Goal: Transaction & Acquisition: Subscribe to service/newsletter

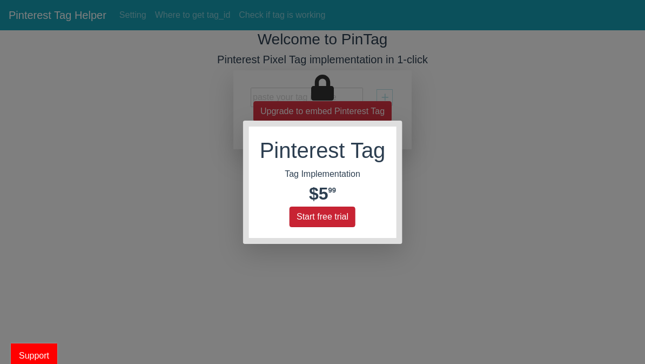
click at [336, 212] on button "Start free trial" at bounding box center [323, 216] width 66 height 21
click at [319, 214] on button "Start free trial" at bounding box center [323, 216] width 66 height 21
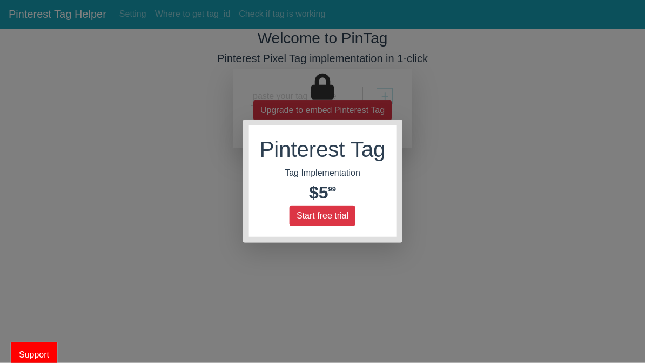
click at [334, 84] on div "Pinterest Tag Tag Implementation $5 99 Start free trial" at bounding box center [322, 182] width 645 height 364
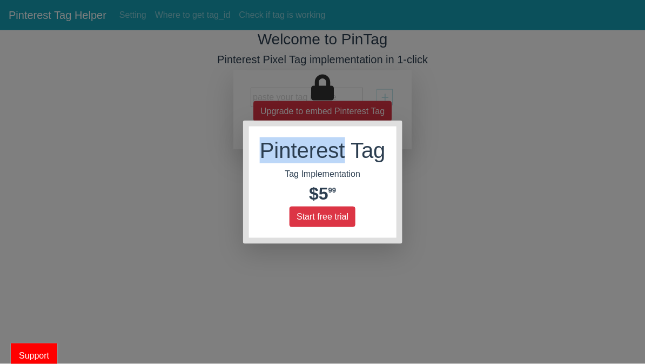
click at [335, 84] on div "Pinterest Tag Tag Implementation $5 99 Start free trial" at bounding box center [322, 182] width 645 height 364
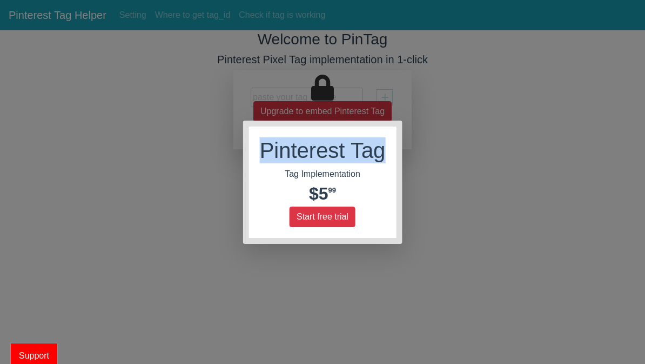
click at [334, 84] on div "Pinterest Tag Tag Implementation $5 99 Start free trial" at bounding box center [322, 182] width 645 height 364
drag, startPoint x: 334, startPoint y: 84, endPoint x: 335, endPoint y: 115, distance: 30.8
click at [332, 92] on div "Pinterest Tag Tag Implementation $5 99 Start free trial" at bounding box center [322, 182] width 645 height 364
click at [335, 223] on button "Start free trial" at bounding box center [323, 216] width 66 height 21
click at [334, 222] on button "Start free trial" at bounding box center [322, 216] width 75 height 21
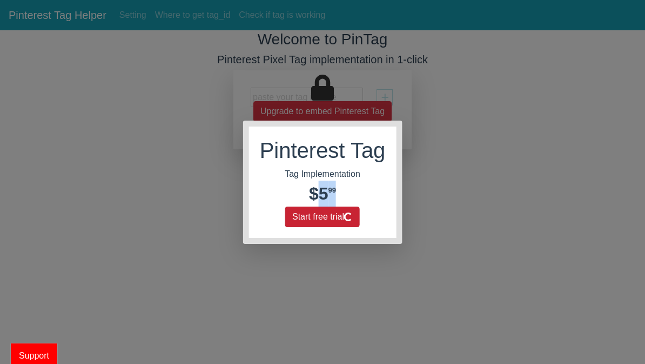
click at [334, 222] on button "Start free trial" at bounding box center [322, 216] width 75 height 21
click at [335, 221] on button "Start free trial" at bounding box center [323, 216] width 66 height 21
click at [335, 221] on button "Start free trial" at bounding box center [322, 216] width 75 height 21
click at [335, 221] on button "Start free trial" at bounding box center [323, 216] width 66 height 21
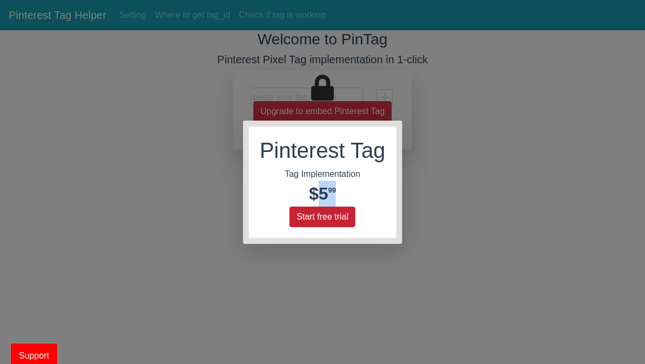
click at [335, 221] on button "Start free trial" at bounding box center [323, 216] width 66 height 21
click at [335, 221] on button "Start free trial" at bounding box center [322, 216] width 75 height 21
click at [335, 221] on button "Start free trial" at bounding box center [323, 216] width 66 height 21
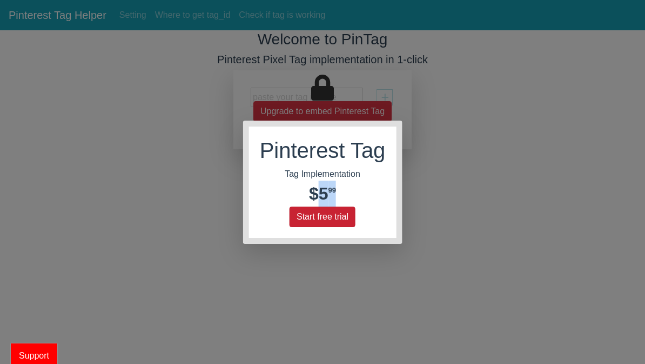
click at [335, 221] on button "Start free trial" at bounding box center [323, 216] width 66 height 21
click at [324, 191] on span "$5" at bounding box center [318, 193] width 19 height 19
click at [323, 173] on div "Tag Implementation" at bounding box center [323, 173] width 76 height 13
click at [325, 166] on div "Pinterest Tag Tag Implementation $5 99 Start free trial" at bounding box center [322, 181] width 147 height 111
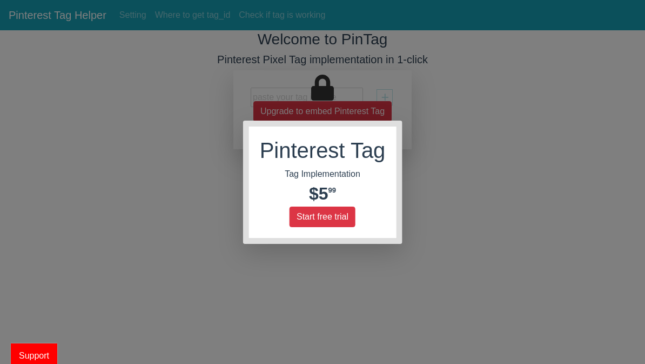
drag, startPoint x: 325, startPoint y: 151, endPoint x: 322, endPoint y: 144, distance: 7.2
click at [324, 149] on h1 "Pinterest Tag" at bounding box center [323, 150] width 126 height 26
click at [322, 144] on h1 "Pinterest Tag" at bounding box center [323, 150] width 126 height 26
click at [322, 226] on button "Start free trial" at bounding box center [323, 216] width 66 height 21
click at [323, 225] on button "Start free trial" at bounding box center [322, 216] width 75 height 21
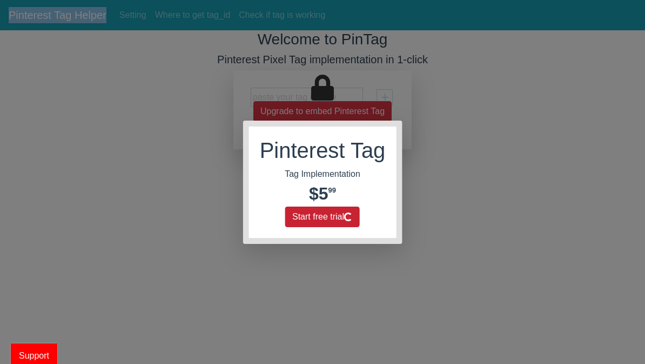
click at [324, 224] on button "Start free trial" at bounding box center [322, 216] width 75 height 21
click at [324, 224] on button "Start free trial" at bounding box center [323, 216] width 66 height 21
click at [324, 224] on button "Start free trial" at bounding box center [322, 216] width 75 height 21
click at [324, 224] on button "Start free trial" at bounding box center [323, 216] width 66 height 21
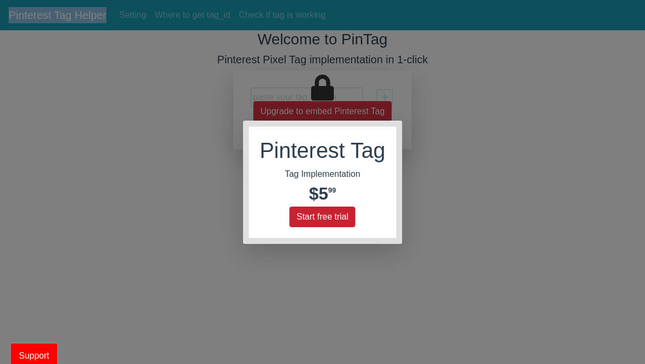
click at [324, 224] on button "Start free trial" at bounding box center [323, 216] width 66 height 21
click at [335, 218] on button "Start free trial" at bounding box center [323, 216] width 66 height 21
click at [310, 213] on button "Start free trial" at bounding box center [323, 216] width 66 height 21
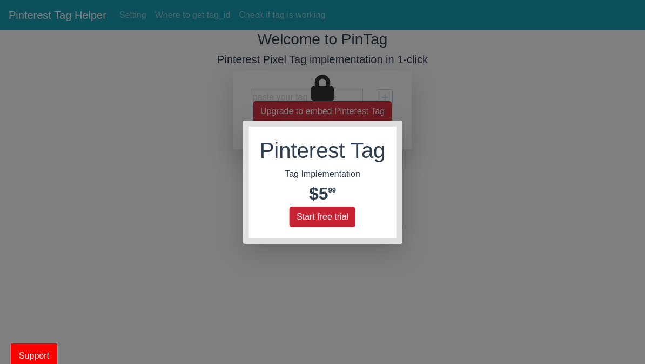
click at [310, 213] on button "Start free trial" at bounding box center [323, 216] width 66 height 21
click at [310, 213] on button "Start free trial" at bounding box center [322, 216] width 75 height 21
click at [310, 213] on button "Start free trial" at bounding box center [323, 216] width 66 height 21
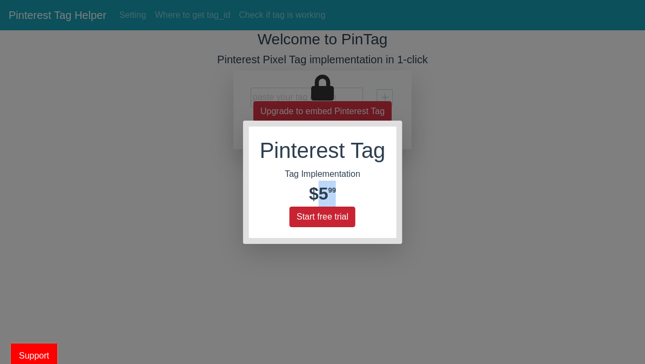
click at [310, 213] on button "Start free trial" at bounding box center [323, 216] width 66 height 21
click at [310, 213] on button "Start free trial" at bounding box center [322, 216] width 75 height 21
click at [332, 223] on button "Start free trial" at bounding box center [323, 216] width 66 height 21
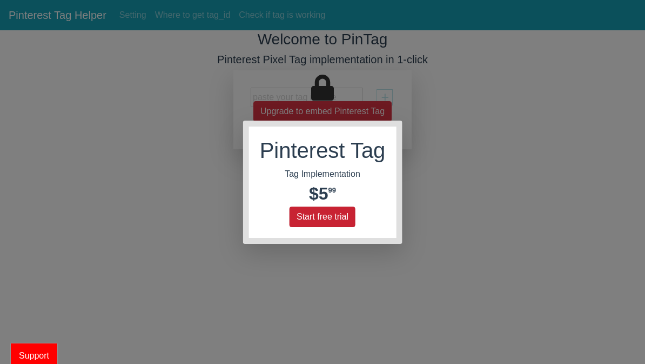
click at [333, 214] on button "Start free trial" at bounding box center [323, 216] width 66 height 21
click at [335, 208] on button "Start free trial" at bounding box center [323, 216] width 66 height 21
click at [334, 217] on button "Start free trial" at bounding box center [322, 216] width 75 height 21
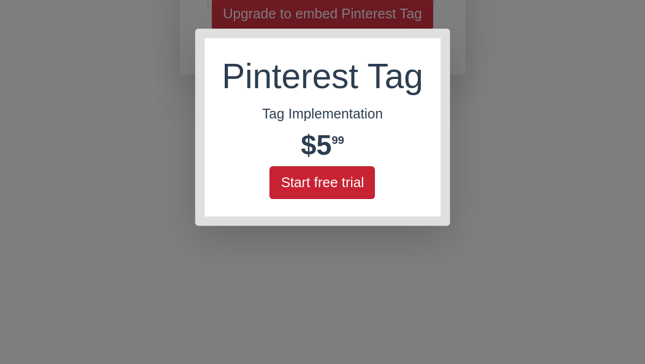
click at [290, 206] on button "Start free trial" at bounding box center [323, 216] width 66 height 21
click at [285, 206] on button "Start free trial" at bounding box center [322, 216] width 75 height 21
